Goal: Communication & Community: Share content

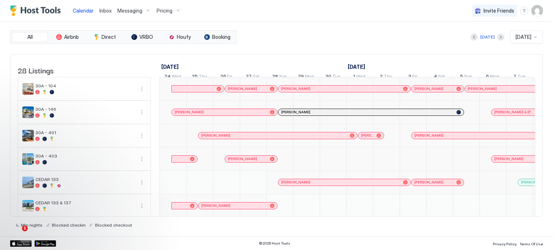
scroll to position [0, 400]
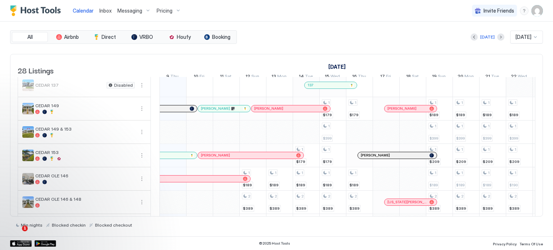
click at [499, 10] on span "Invite Friends" at bounding box center [499, 11] width 31 height 6
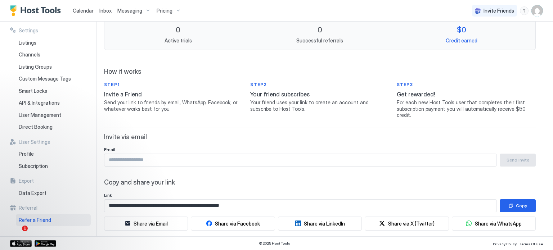
scroll to position [79, 0]
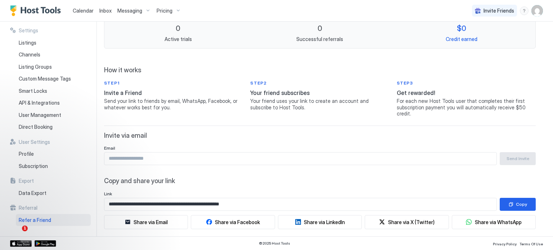
click at [121, 153] on input "Input Field" at bounding box center [300, 159] width 392 height 12
click at [153, 153] on input "Input Field" at bounding box center [300, 159] width 392 height 12
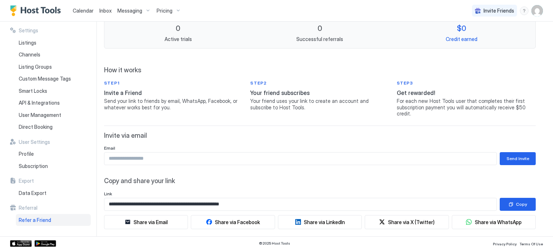
click at [126, 154] on input "Input Field" at bounding box center [300, 159] width 392 height 12
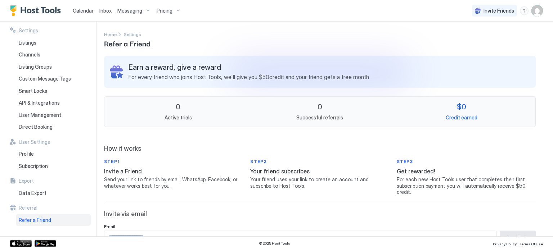
scroll to position [36, 0]
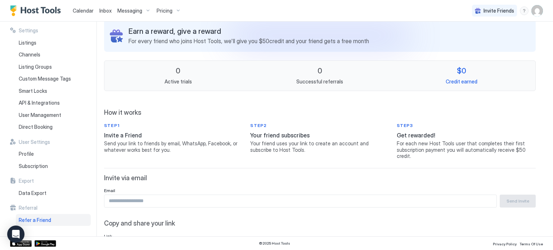
click at [147, 195] on input "Input Field" at bounding box center [300, 201] width 392 height 12
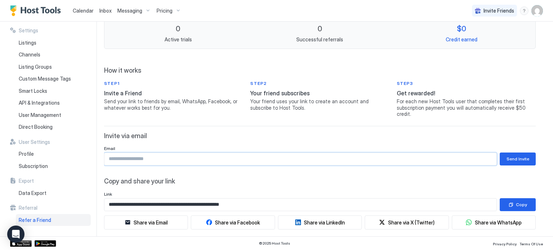
scroll to position [79, 0]
click at [518, 201] on div "Copy" at bounding box center [521, 204] width 11 height 6
click at [499, 219] on div "Share via WhatsApp" at bounding box center [498, 223] width 47 height 8
click at [162, 153] on input "Input Field" at bounding box center [300, 159] width 392 height 12
click at [303, 153] on input "Input Field" at bounding box center [300, 159] width 392 height 12
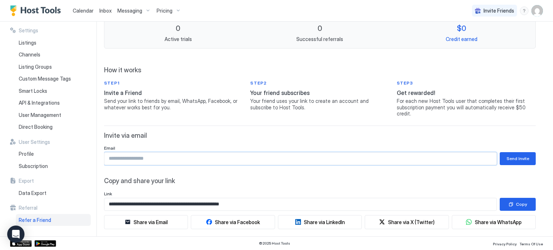
click at [303, 153] on input "Input Field" at bounding box center [300, 159] width 392 height 12
click at [500, 152] on button "Send Invite" at bounding box center [518, 158] width 36 height 13
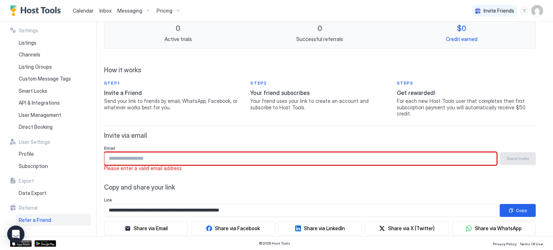
click at [318, 153] on input "Input Field" at bounding box center [300, 159] width 392 height 12
click at [167, 153] on input "Input Field" at bounding box center [300, 159] width 392 height 12
paste input "Input Field"
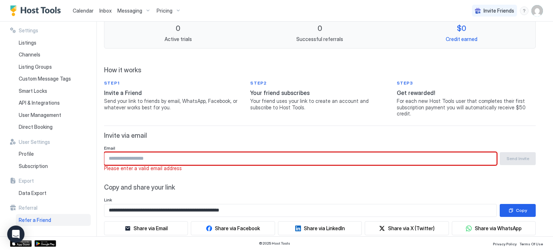
paste input "Input Field"
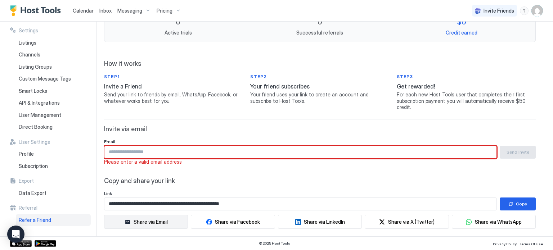
click at [129, 220] on icon "button" at bounding box center [127, 222] width 5 height 4
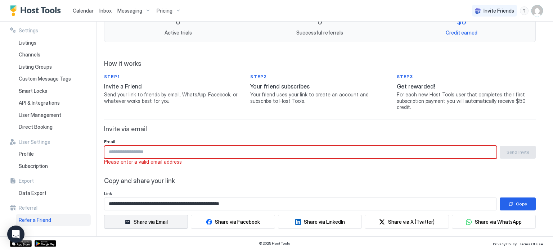
click at [151, 218] on div "Share via Email" at bounding box center [151, 222] width 34 height 8
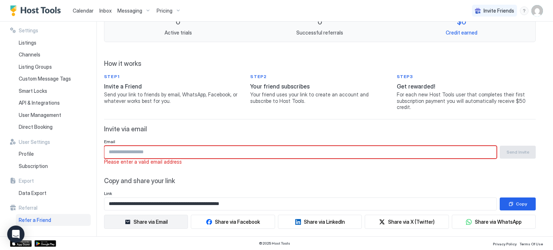
click at [151, 218] on div "Share via Email" at bounding box center [151, 222] width 34 height 8
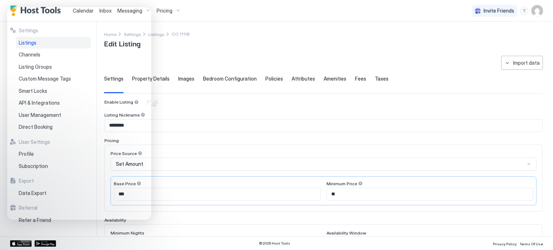
scroll to position [14, 0]
